Goal: Participate in discussion: Engage in conversation with other users on a specific topic

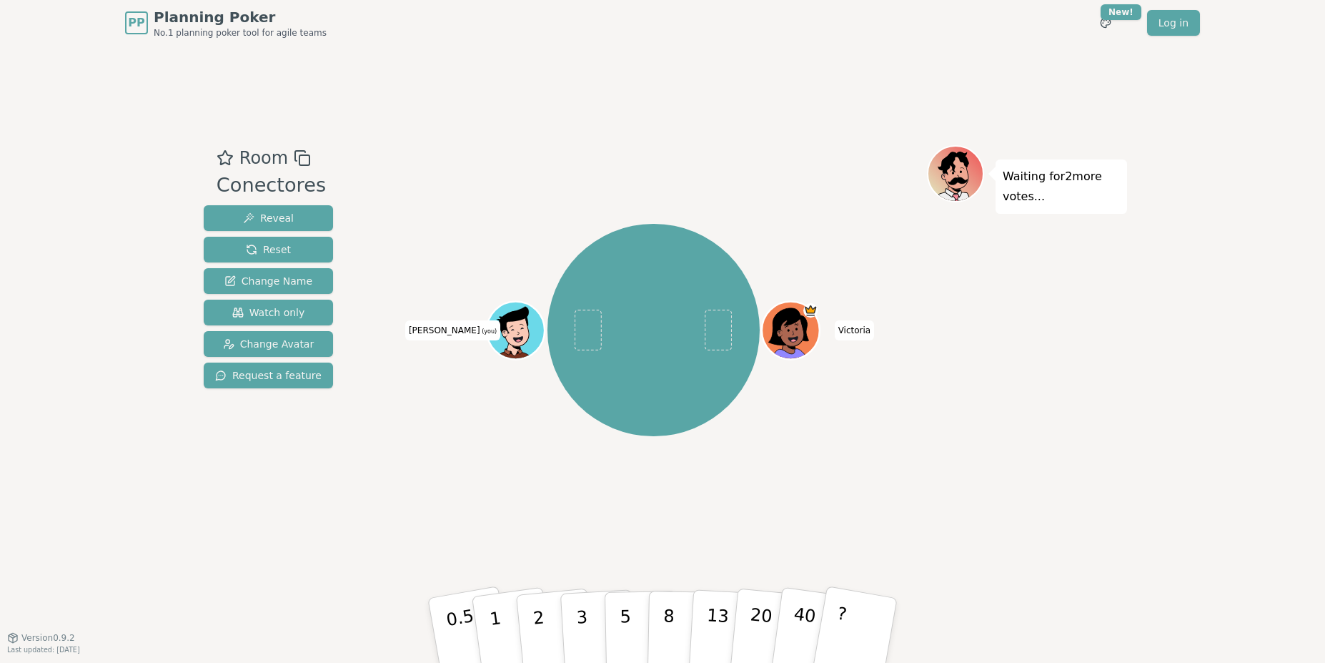
click at [1185, 403] on div "PP Planning Poker No.1 planning poker tool for agile teams Toggle theme New! Lo…" at bounding box center [662, 331] width 1325 height 663
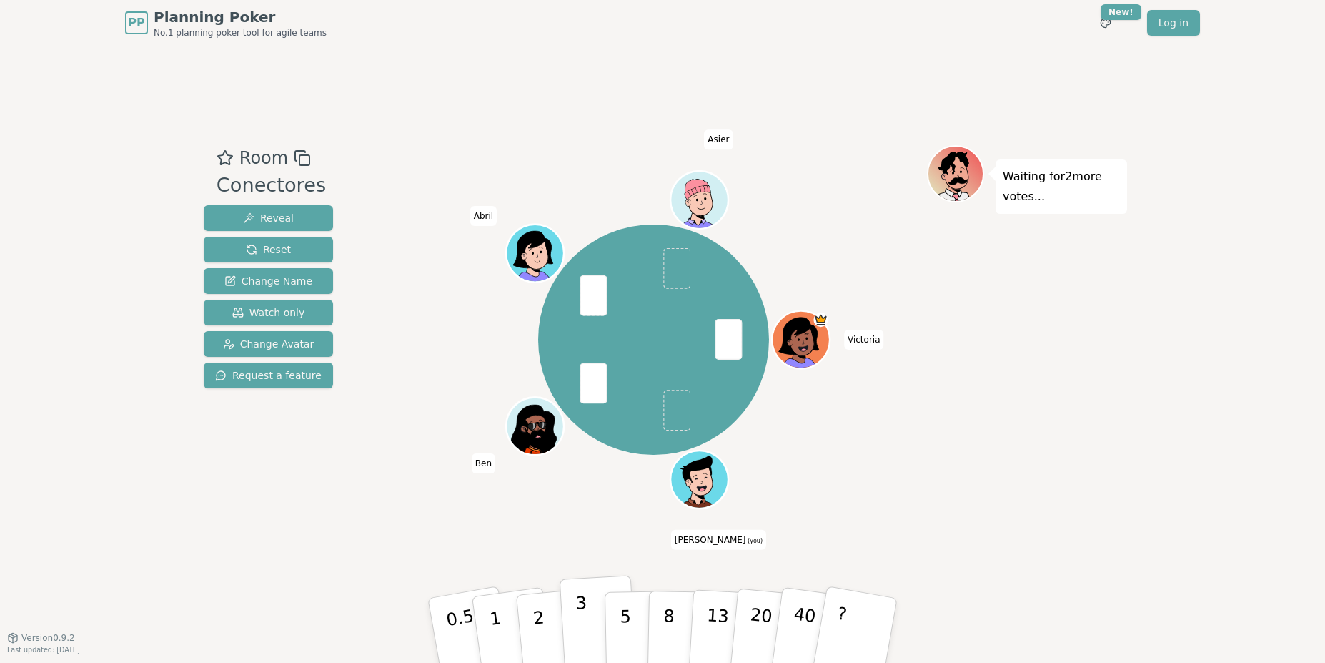
click at [587, 617] on button "3" at bounding box center [599, 631] width 78 height 112
click at [1045, 495] on div "Waiting for [PERSON_NAME] 's vote..." at bounding box center [1027, 341] width 200 height 393
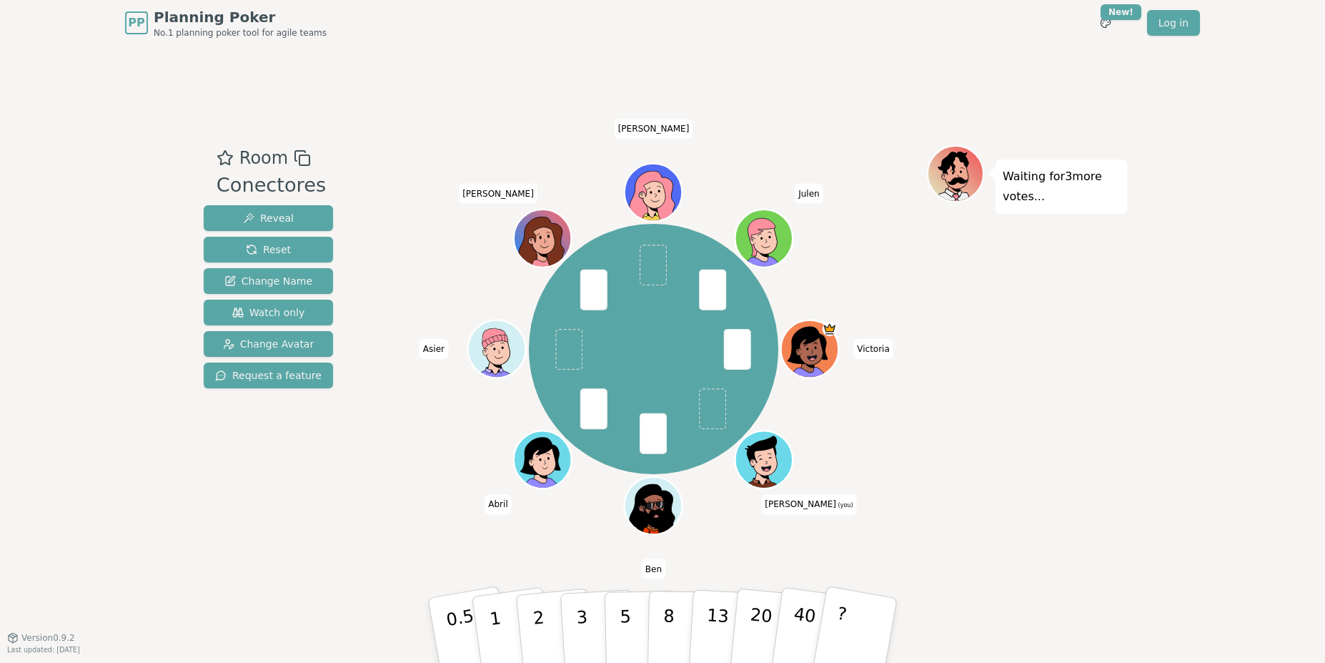
click at [713, 558] on div "Room Conectores Reveal Reset Change Name Watch only Change Avatar Request a fea…" at bounding box center [662, 341] width 929 height 591
click at [591, 601] on button "3" at bounding box center [599, 631] width 78 height 112
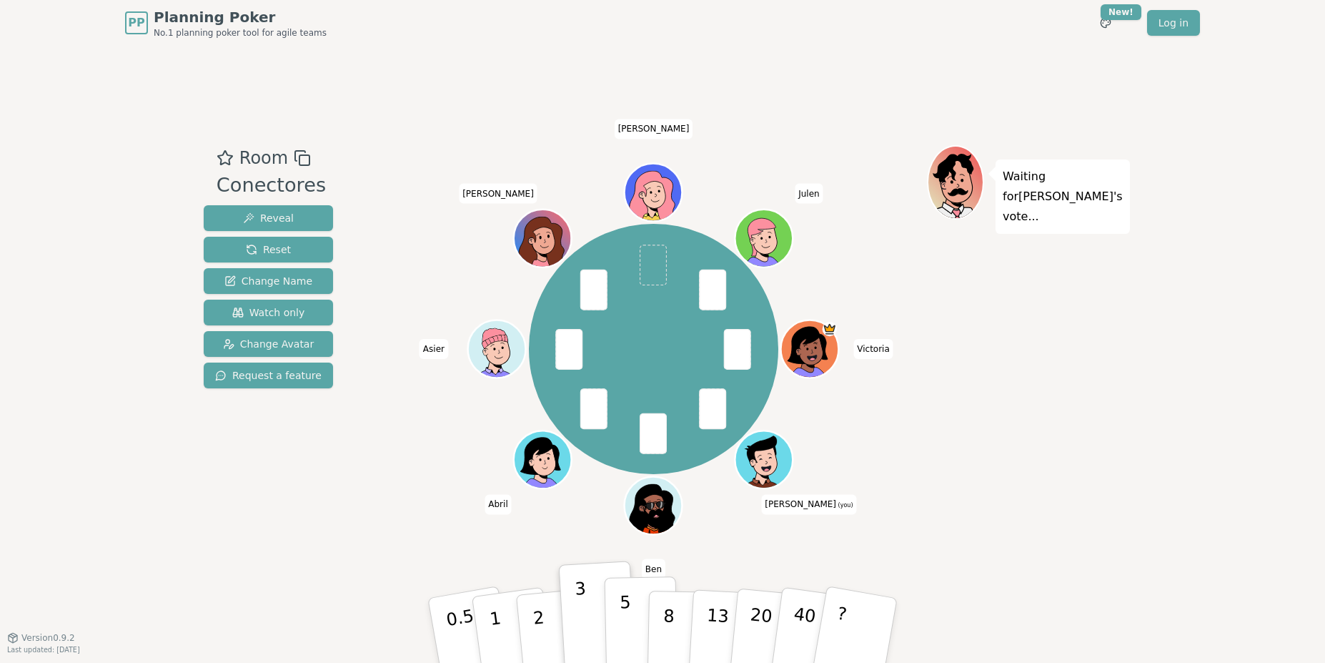
click at [623, 616] on p "5" at bounding box center [626, 630] width 12 height 77
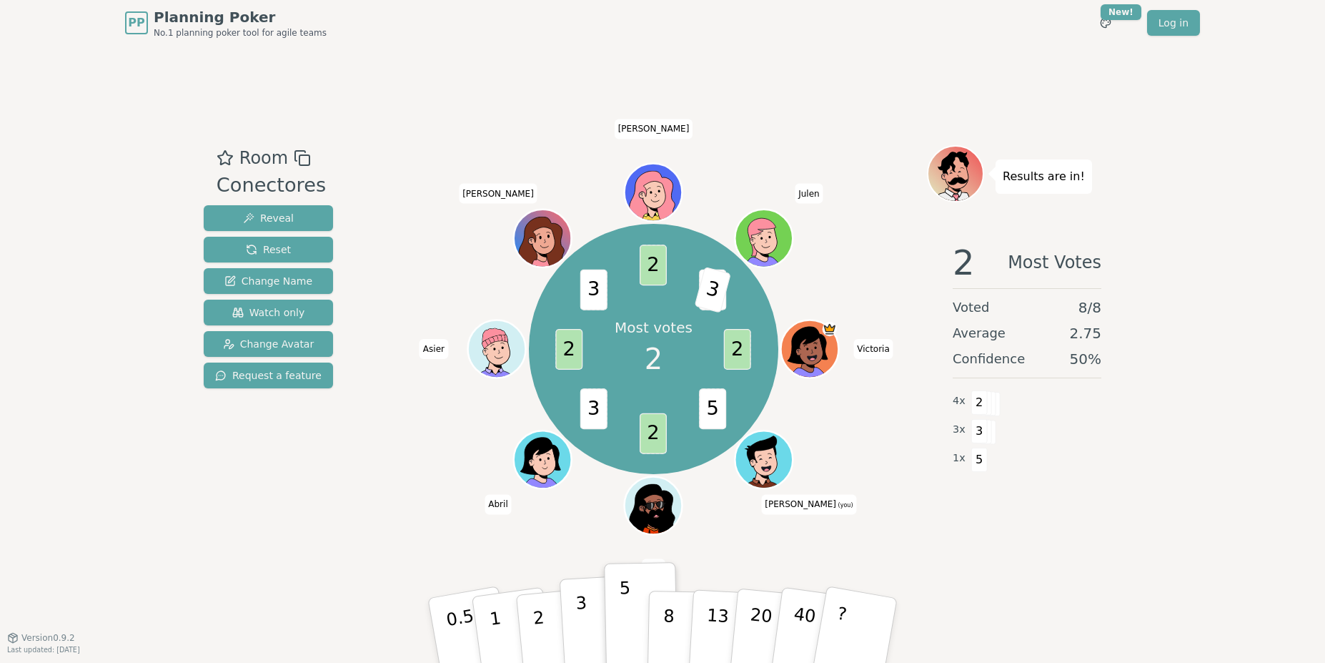
click at [588, 615] on button "3" at bounding box center [599, 631] width 78 height 112
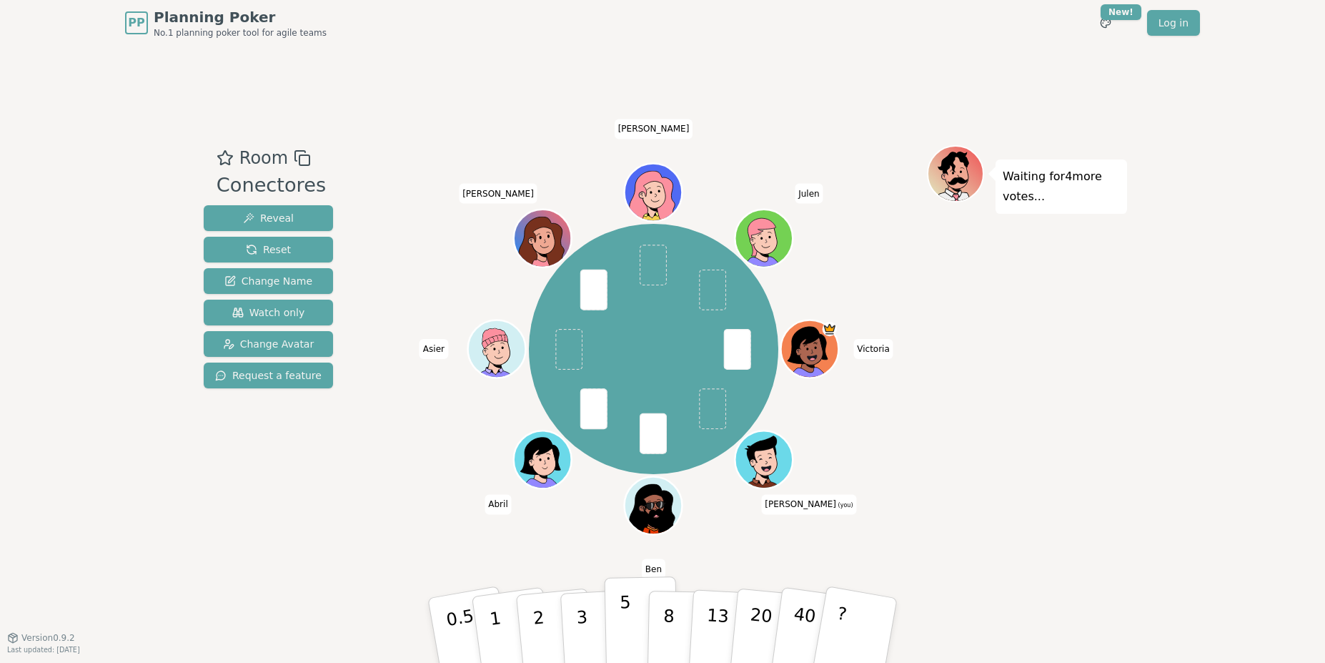
click at [627, 617] on p "5" at bounding box center [626, 630] width 12 height 77
